Goal: Task Accomplishment & Management: Use online tool/utility

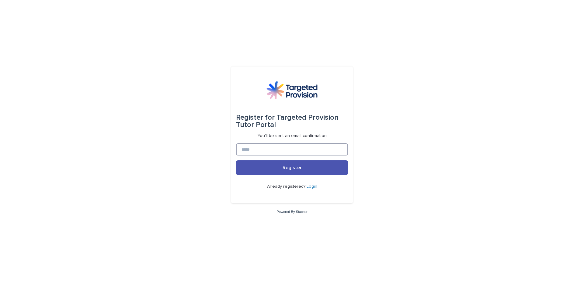
click at [243, 149] on input at bounding box center [292, 150] width 112 height 12
click at [312, 186] on link "Login" at bounding box center [312, 187] width 11 height 4
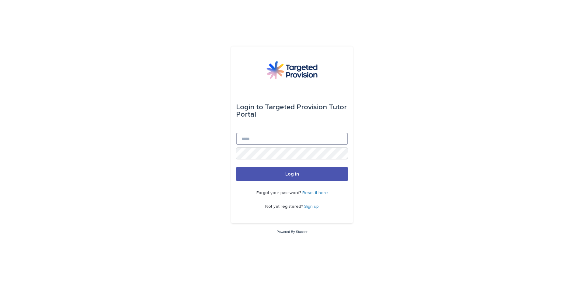
type input "**********"
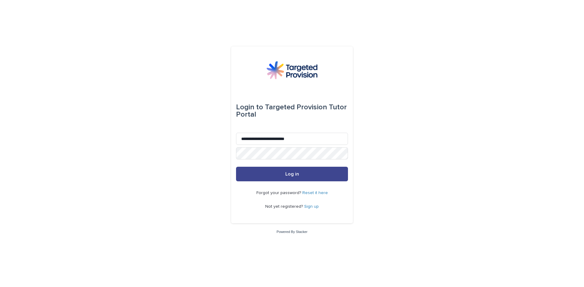
click at [296, 173] on span "Log in" at bounding box center [292, 174] width 14 height 5
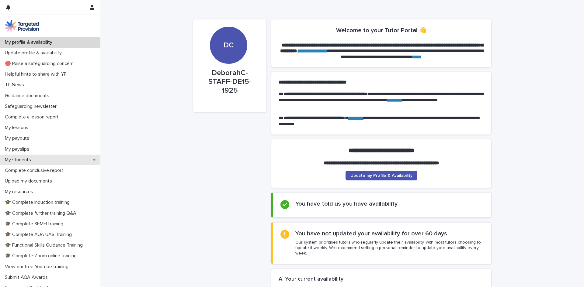
click at [26, 159] on p "My students" at bounding box center [18, 160] width 33 height 6
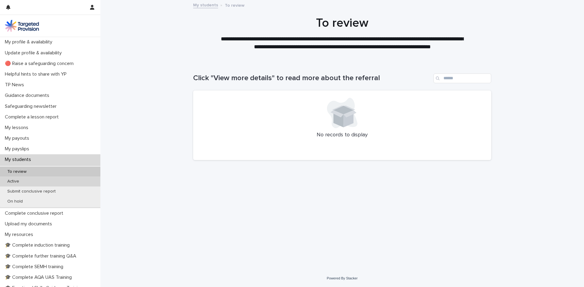
click at [18, 181] on p "Active" at bounding box center [13, 181] width 22 height 5
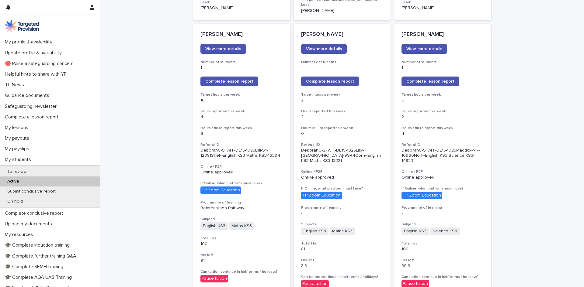
scroll to position [522, 0]
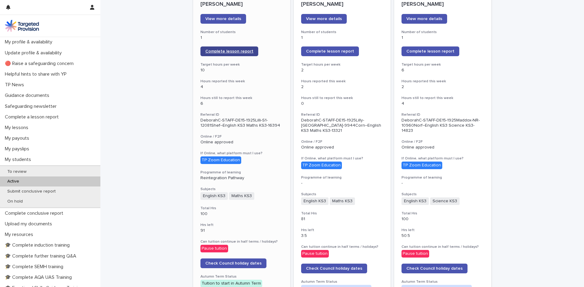
click at [233, 49] on span "Complete lesson report" at bounding box center [229, 51] width 48 height 4
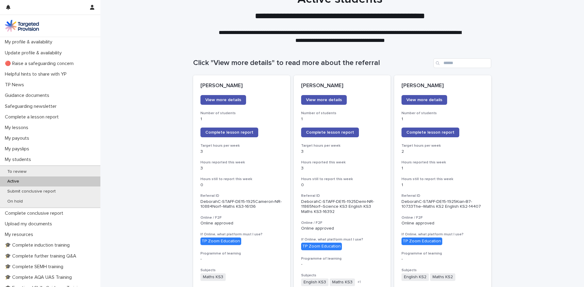
scroll to position [10, 0]
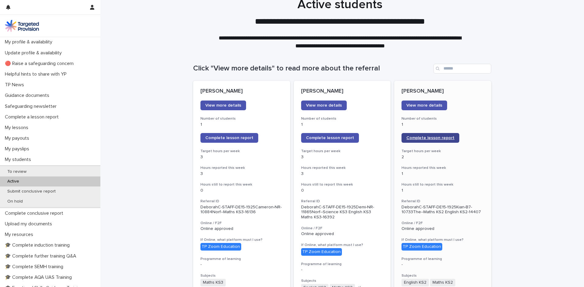
click at [423, 137] on span "Complete lesson report" at bounding box center [430, 138] width 48 height 4
